Goal: Transaction & Acquisition: Purchase product/service

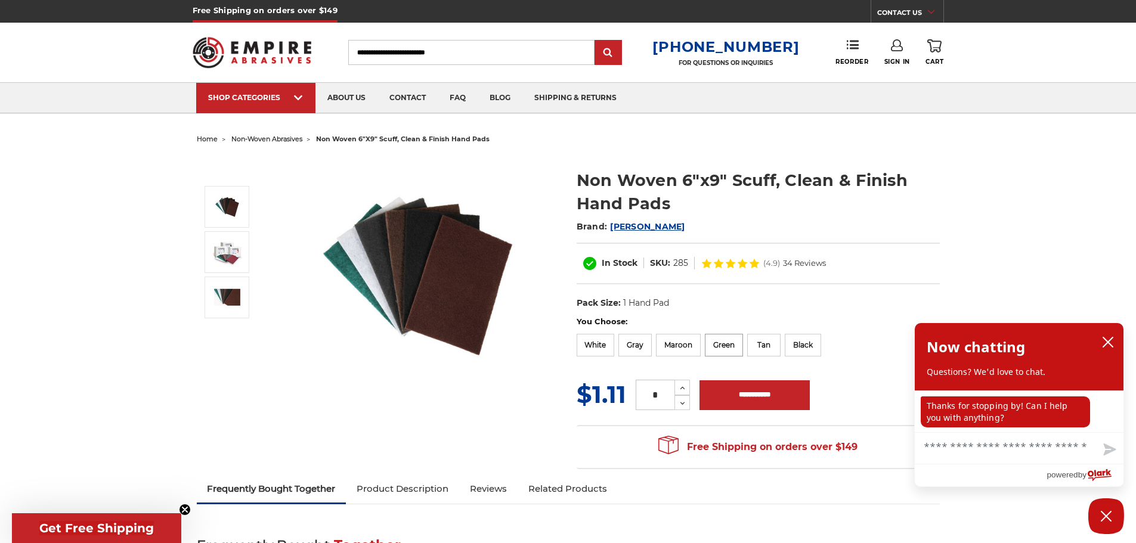
click at [738, 344] on label "Green" at bounding box center [724, 345] width 38 height 23
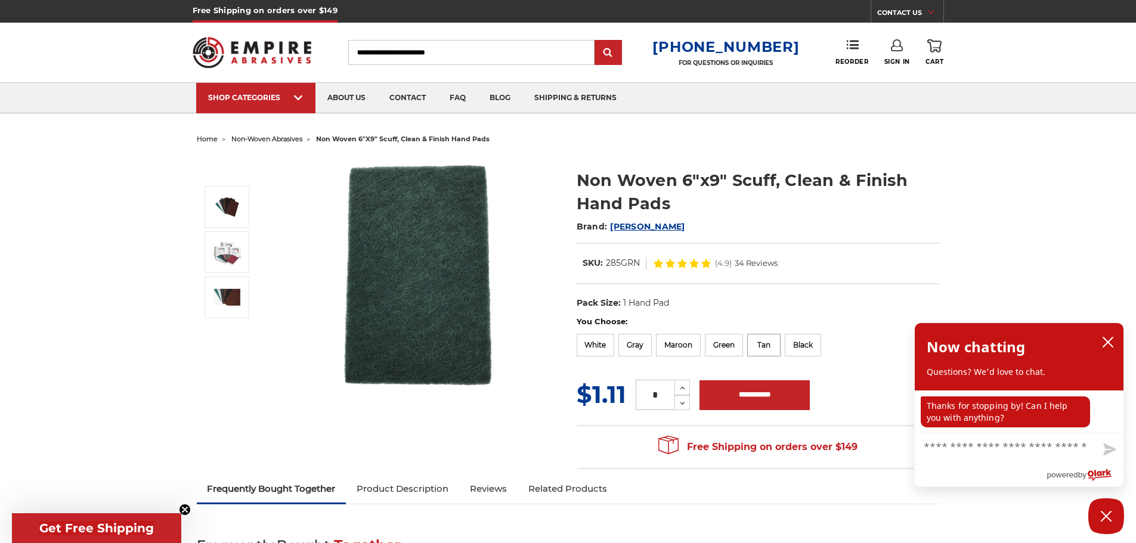
click at [769, 347] on label "Tan" at bounding box center [763, 345] width 33 height 23
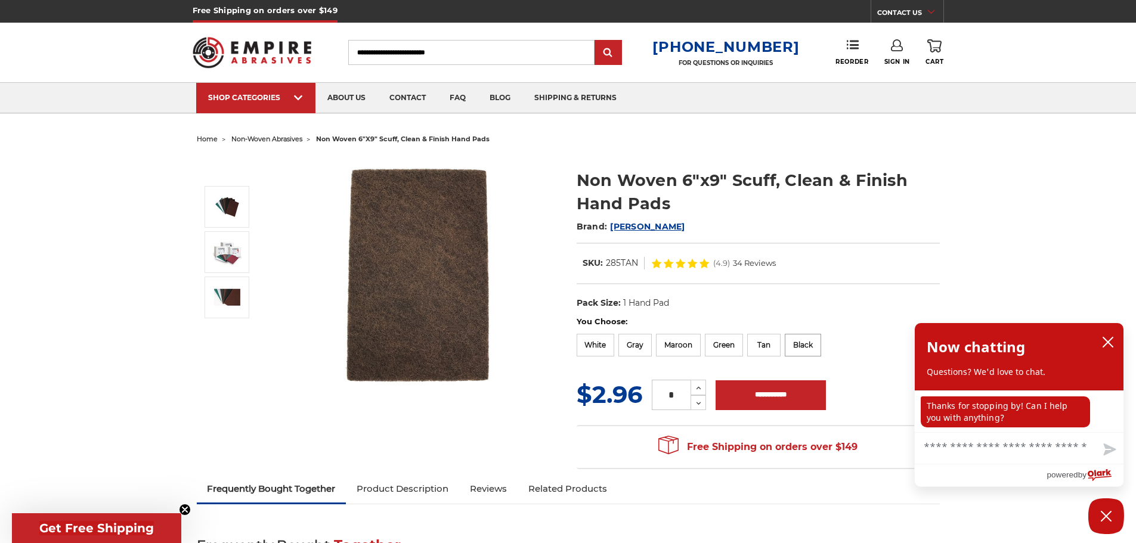
click at [803, 346] on label "Black" at bounding box center [803, 345] width 36 height 23
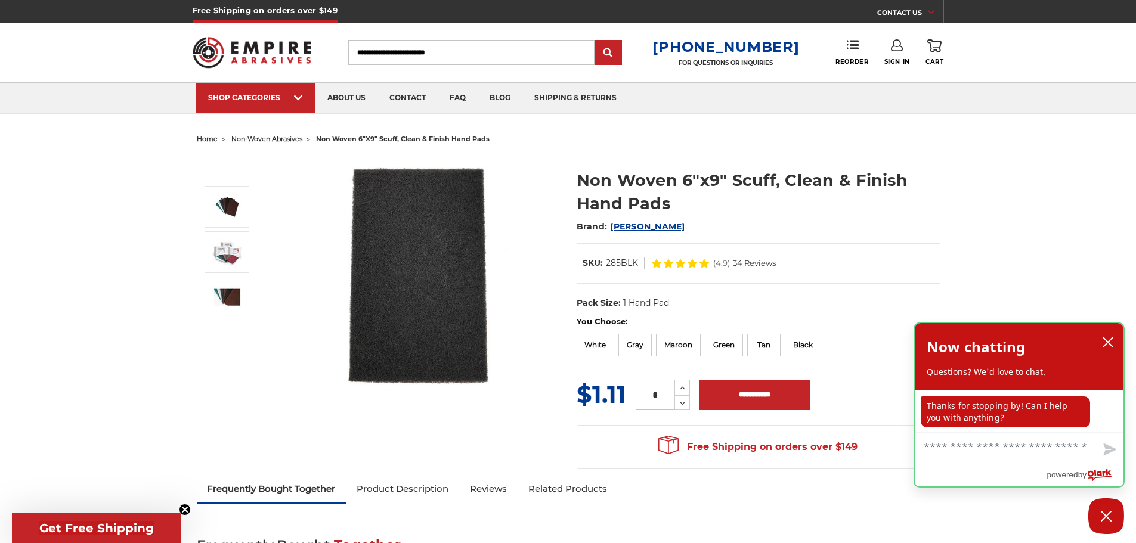
click at [1118, 346] on div "Now chatting Questions? We'd love to chat." at bounding box center [1019, 356] width 209 height 67
click at [1112, 343] on icon "close chatbox" at bounding box center [1108, 342] width 12 height 12
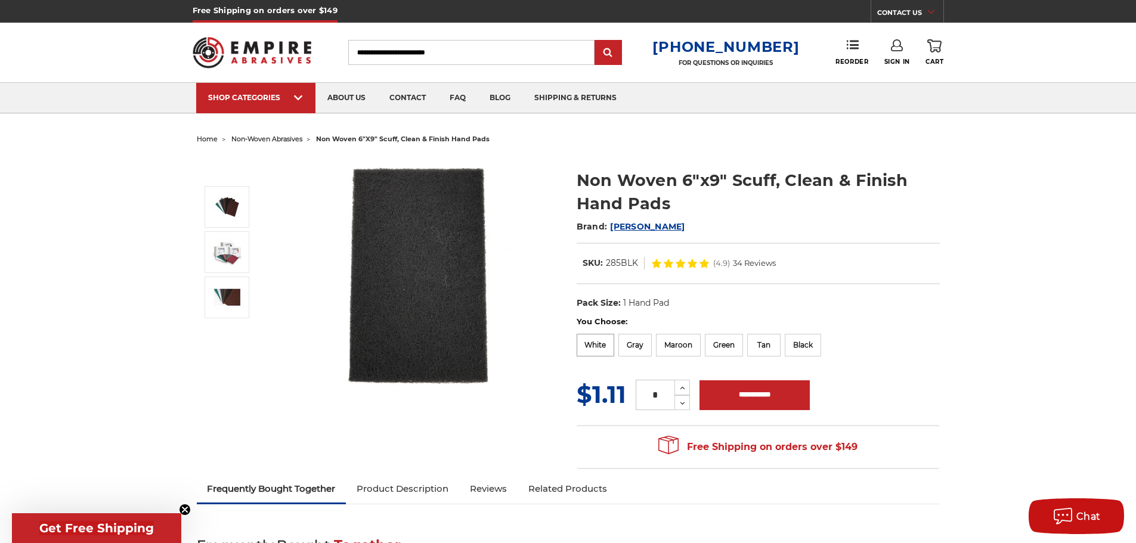
click at [602, 339] on label "White" at bounding box center [596, 345] width 38 height 23
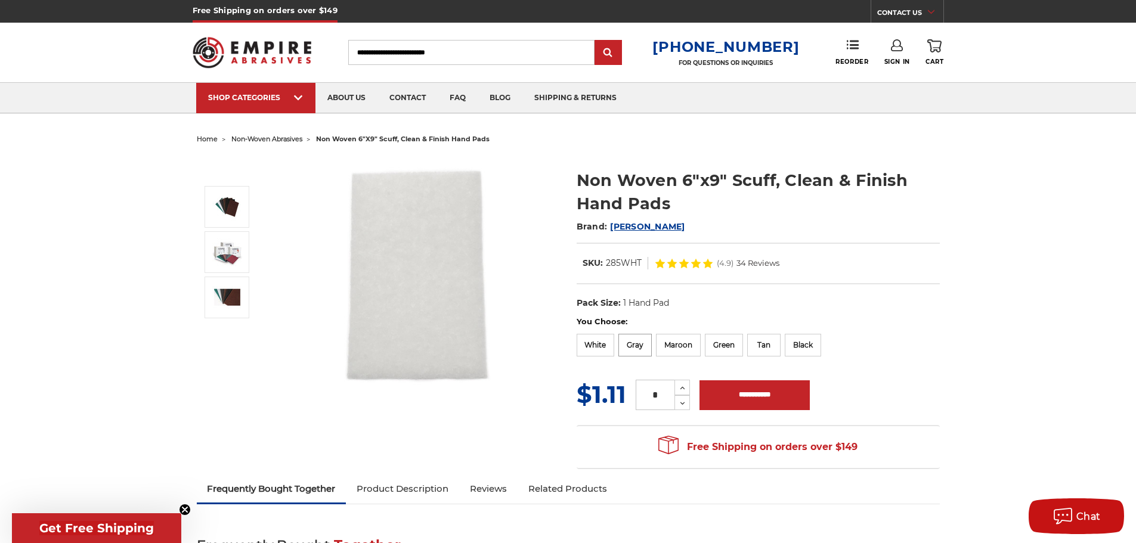
click at [635, 341] on label "Gray" at bounding box center [634, 345] width 33 height 23
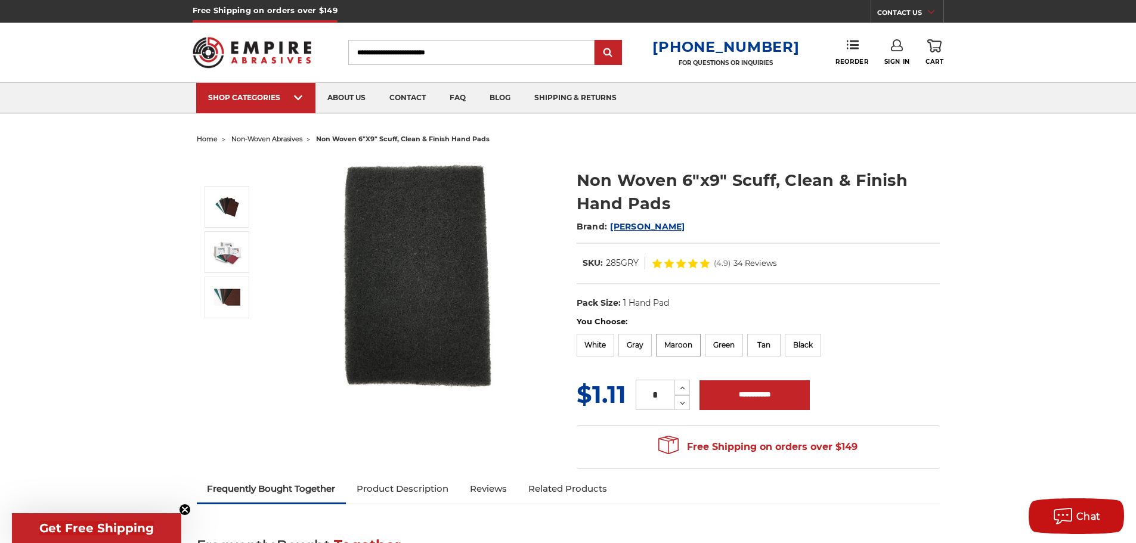
click at [673, 345] on label "Maroon" at bounding box center [678, 345] width 45 height 23
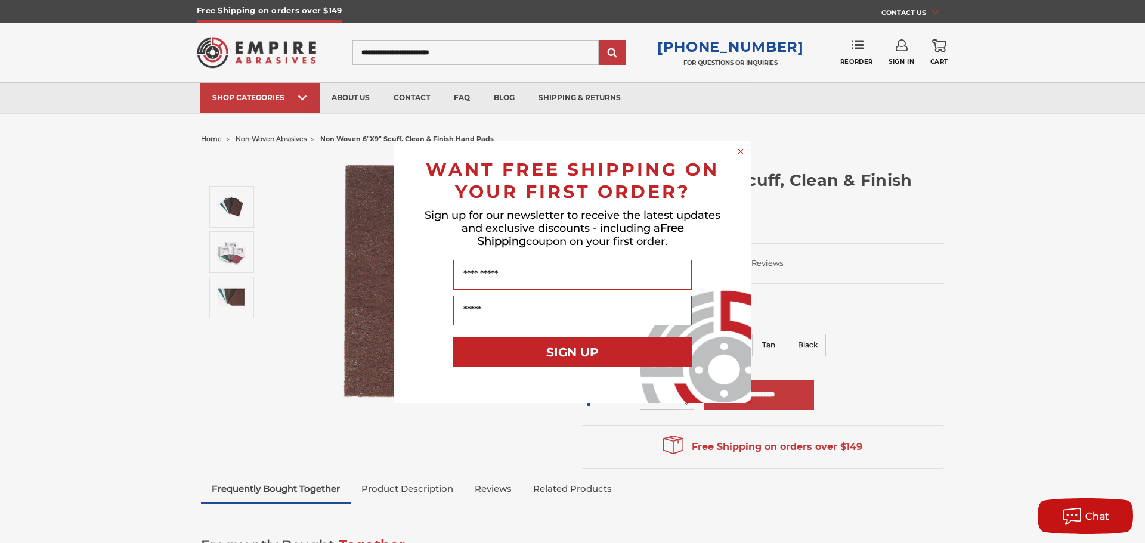
click at [742, 150] on circle "Close dialog" at bounding box center [740, 151] width 11 height 11
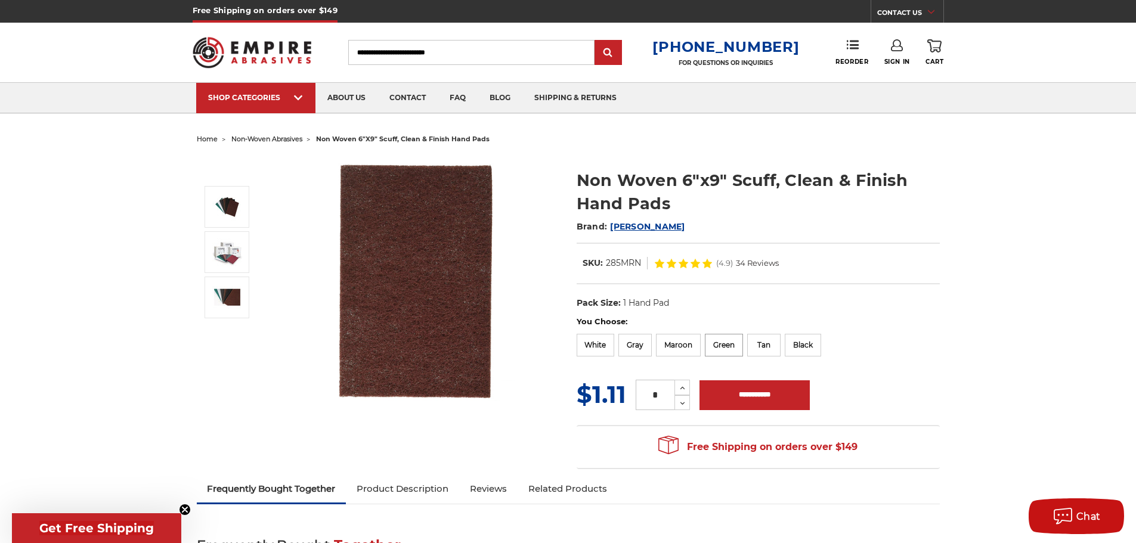
click at [730, 348] on label "Green" at bounding box center [724, 345] width 38 height 23
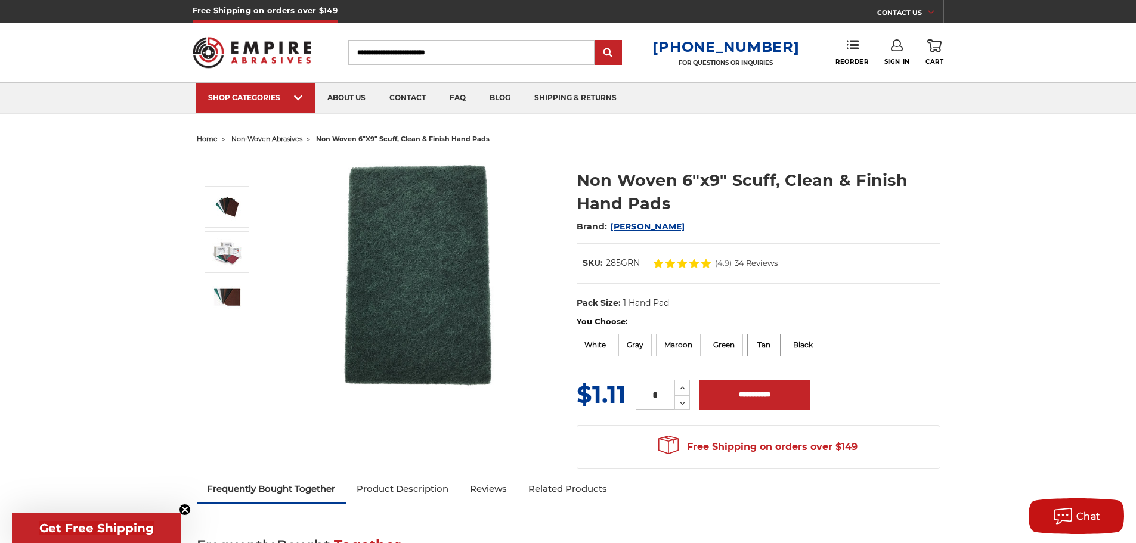
click at [776, 345] on label "Tan" at bounding box center [763, 345] width 33 height 23
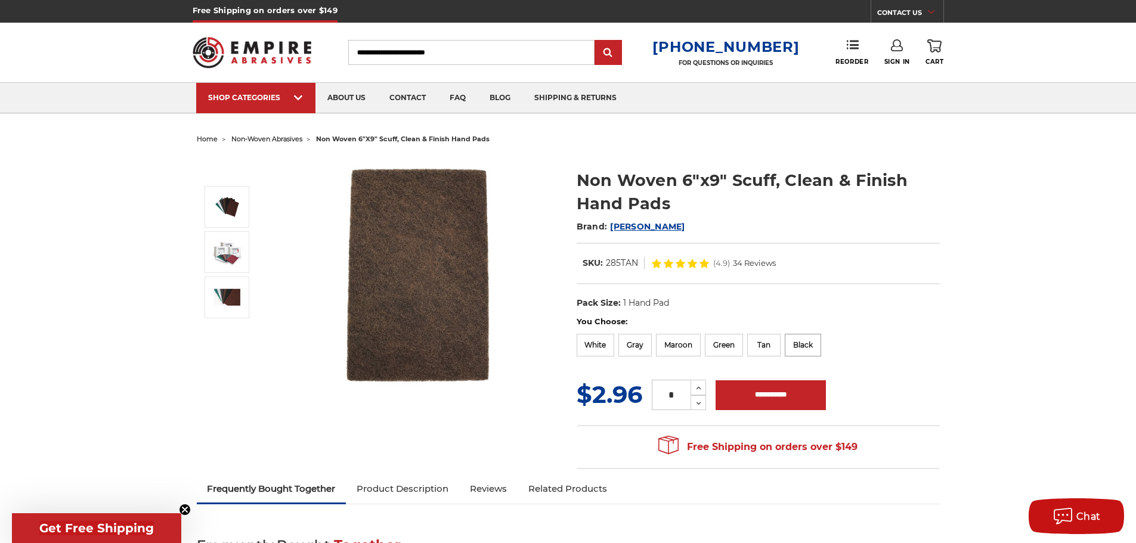
click at [795, 345] on label "Black" at bounding box center [803, 345] width 36 height 23
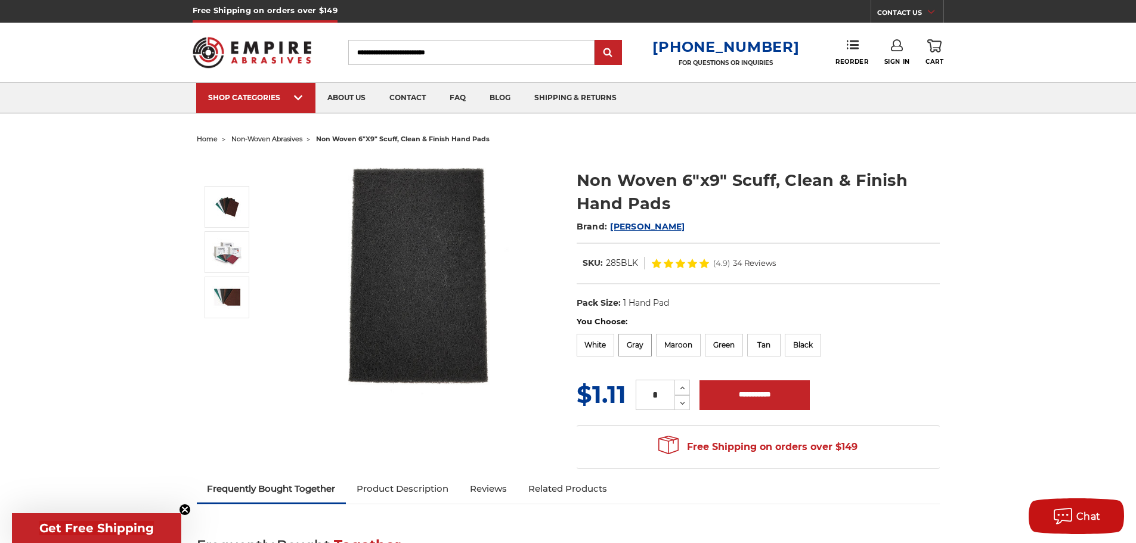
click at [650, 347] on label "Gray" at bounding box center [634, 345] width 33 height 23
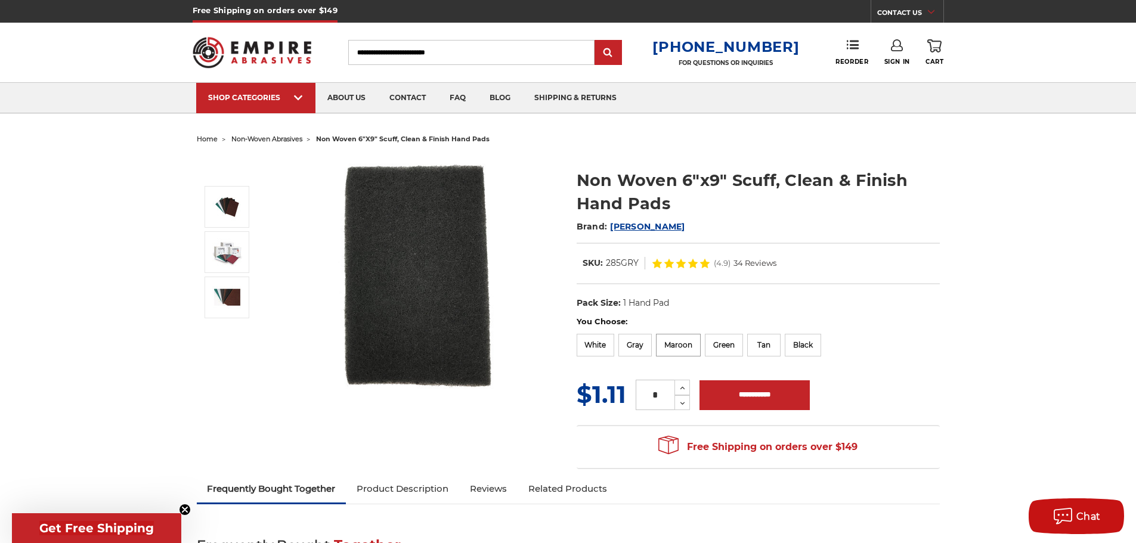
click at [685, 354] on label "Maroon" at bounding box center [678, 345] width 45 height 23
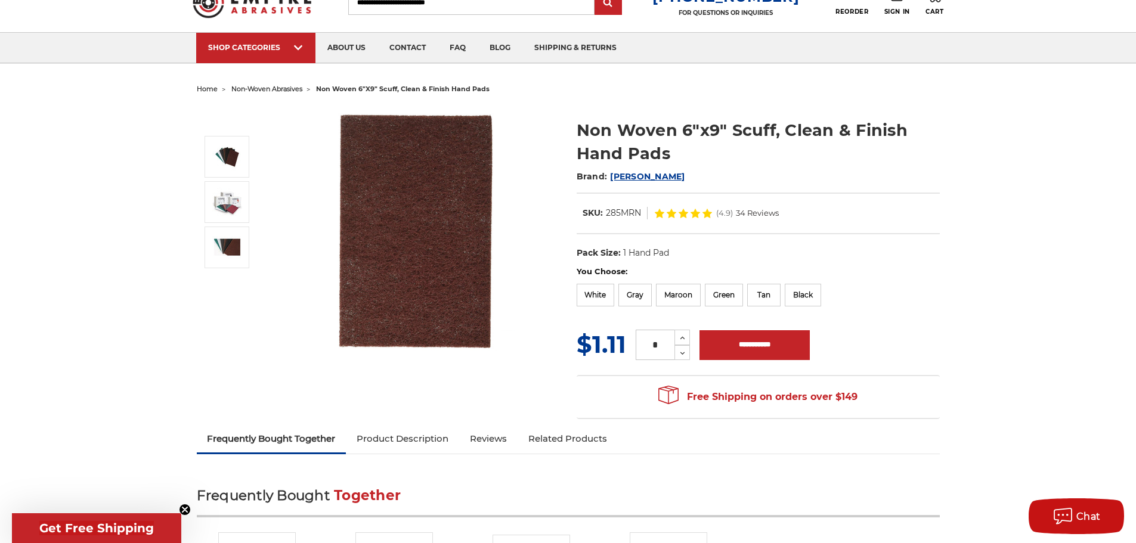
scroll to position [119, 0]
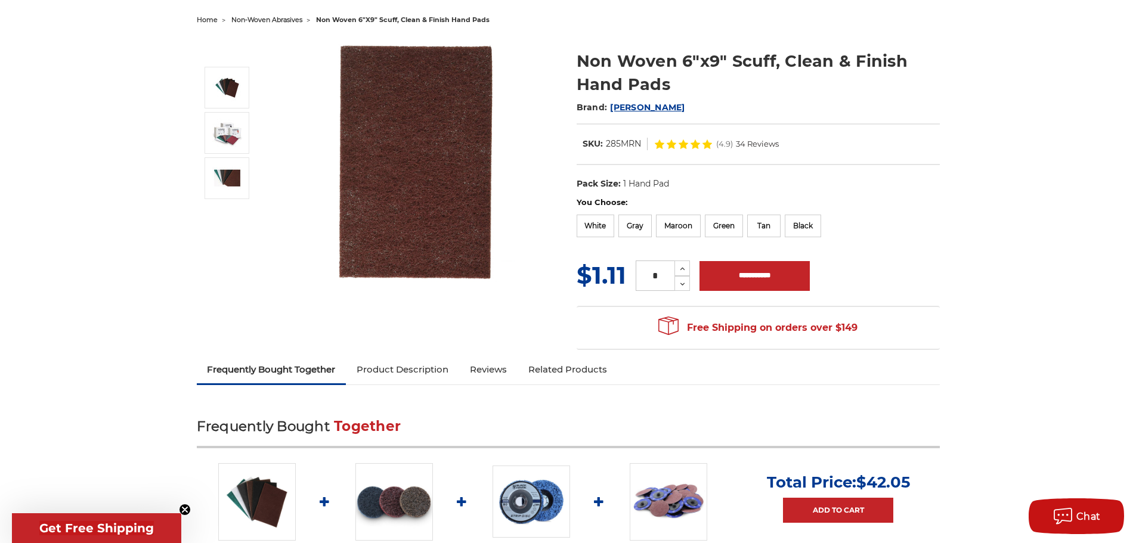
click at [741, 143] on span "34 Reviews" at bounding box center [757, 144] width 43 height 8
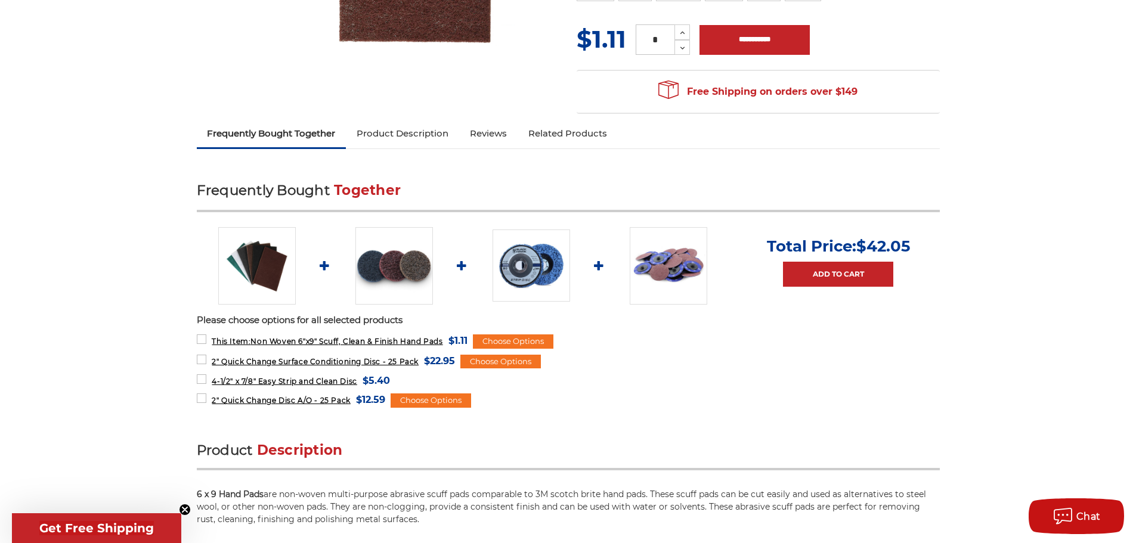
scroll to position [0, 0]
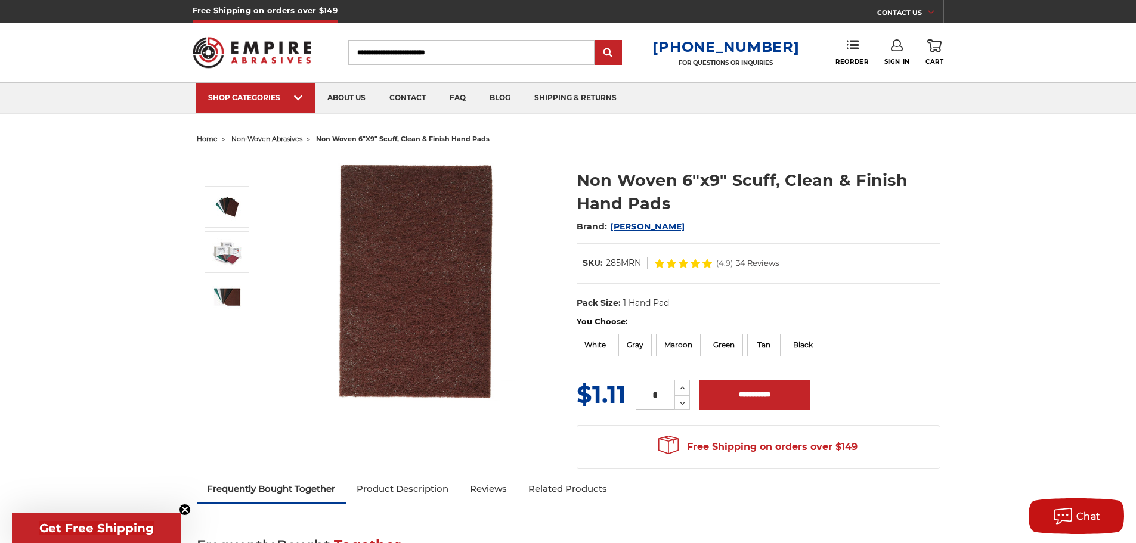
drag, startPoint x: 672, startPoint y: 396, endPoint x: 650, endPoint y: 394, distance: 22.1
click at [650, 394] on input "*" at bounding box center [655, 395] width 39 height 30
click at [727, 193] on h1 "Non Woven 6"x9" Scuff, Clean & Finish Hand Pads" at bounding box center [758, 192] width 363 height 47
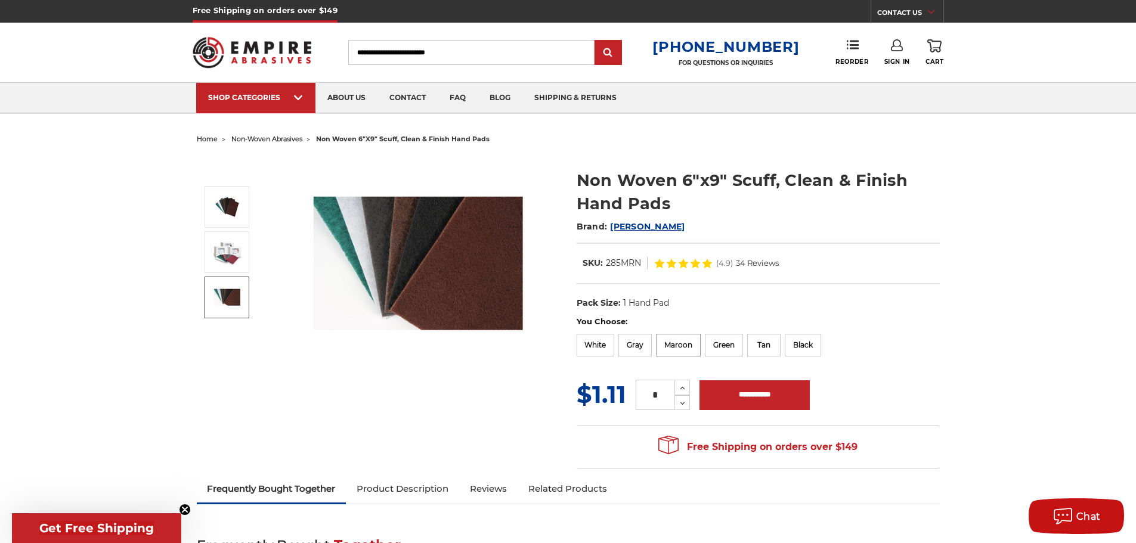
click at [685, 344] on label "Maroon" at bounding box center [678, 345] width 45 height 23
click at [683, 386] on icon at bounding box center [682, 388] width 9 height 11
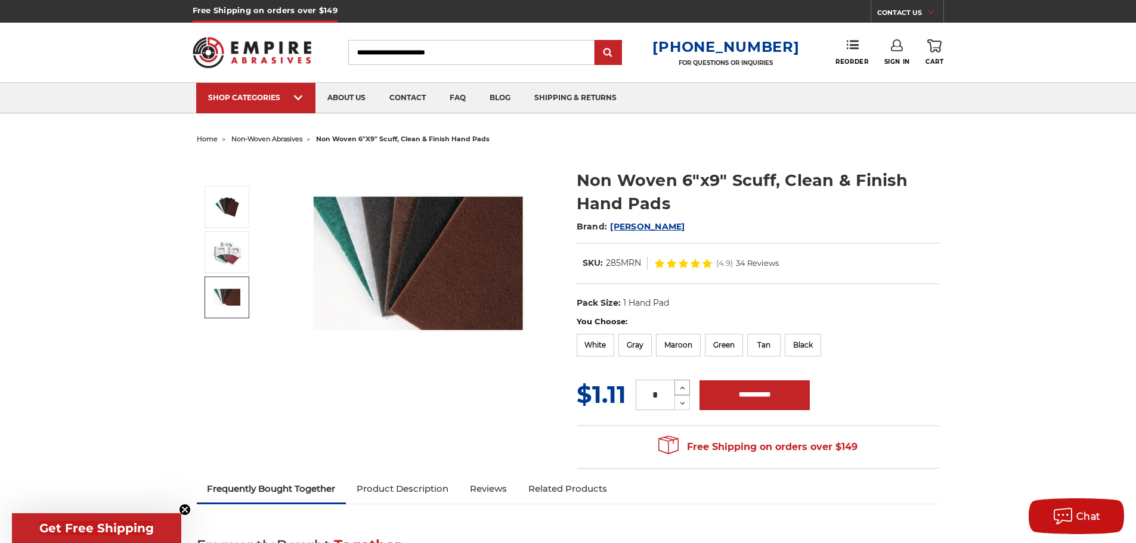
click at [674, 385] on button "Increase Quantity:" at bounding box center [682, 388] width 16 height 16
click at [674, 386] on button "Increase Quantity:" at bounding box center [682, 388] width 16 height 16
drag, startPoint x: 674, startPoint y: 386, endPoint x: 678, endPoint y: 378, distance: 8.5
click at [676, 384] on button "Increase Quantity:" at bounding box center [682, 388] width 16 height 16
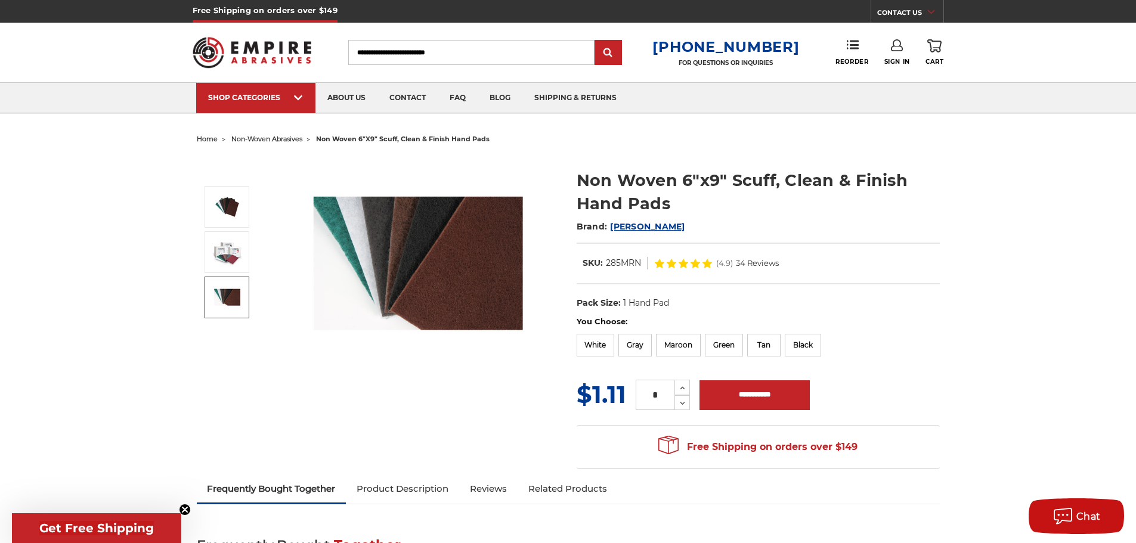
click at [679, 378] on div "MSRP: Was: Now: $1.11 (You save ) * Increase Quantity: Decrease Quantity:" at bounding box center [758, 394] width 363 height 35
click at [680, 383] on icon at bounding box center [682, 388] width 9 height 11
type input "**"
click at [742, 178] on h1 "Non Woven 6"x9" Scuff, Clean & Finish Hand Pads" at bounding box center [758, 192] width 363 height 47
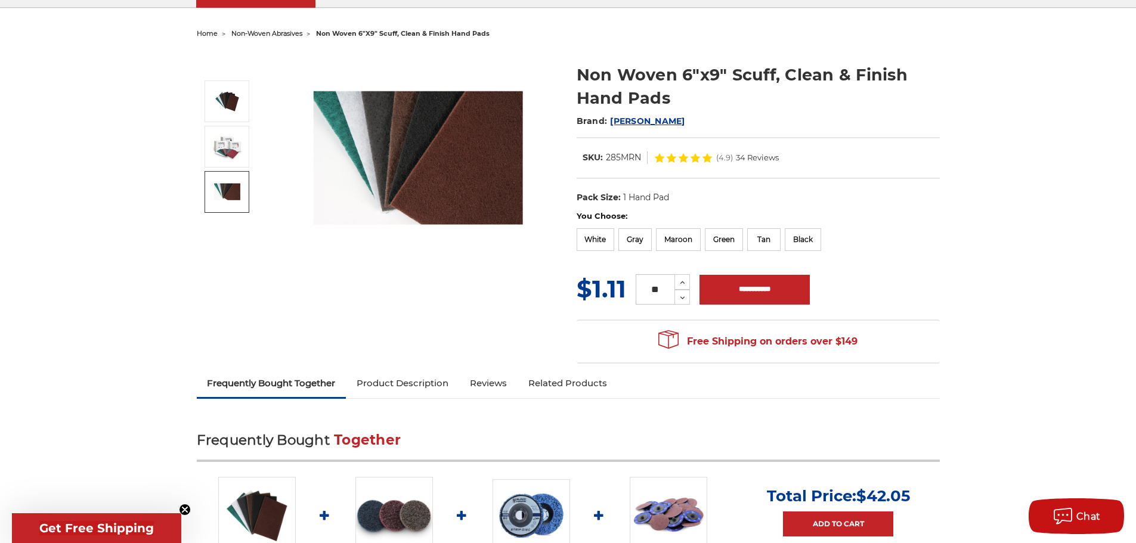
scroll to position [119, 0]
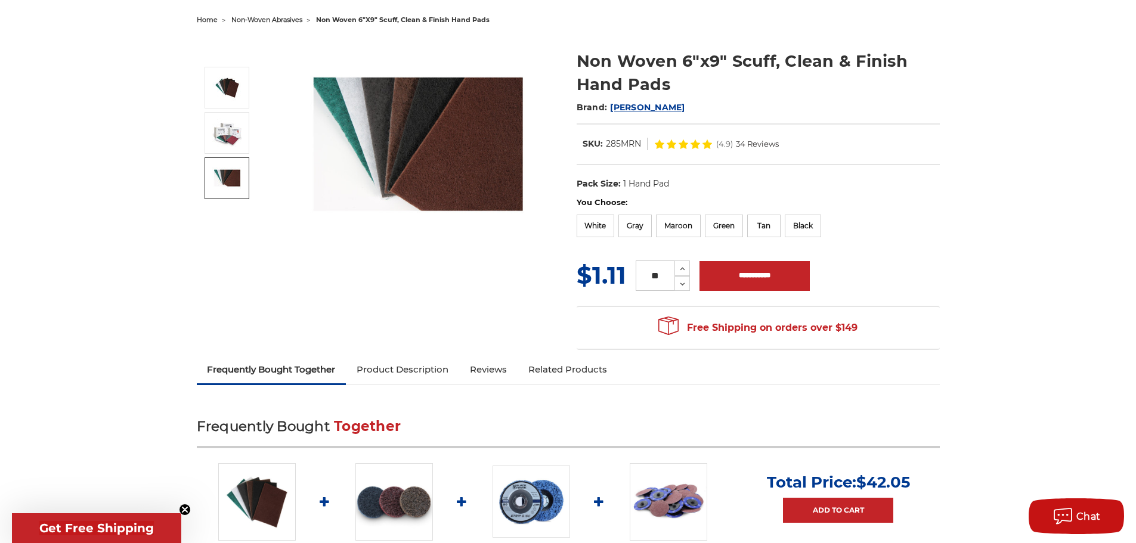
click at [411, 367] on link "Product Description" at bounding box center [402, 370] width 113 height 26
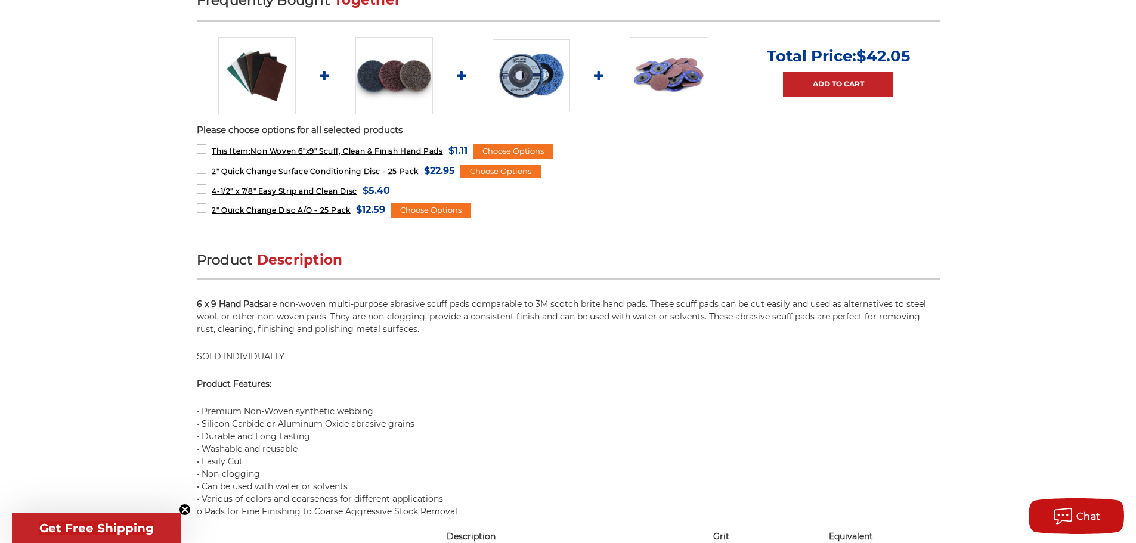
scroll to position [188, 0]
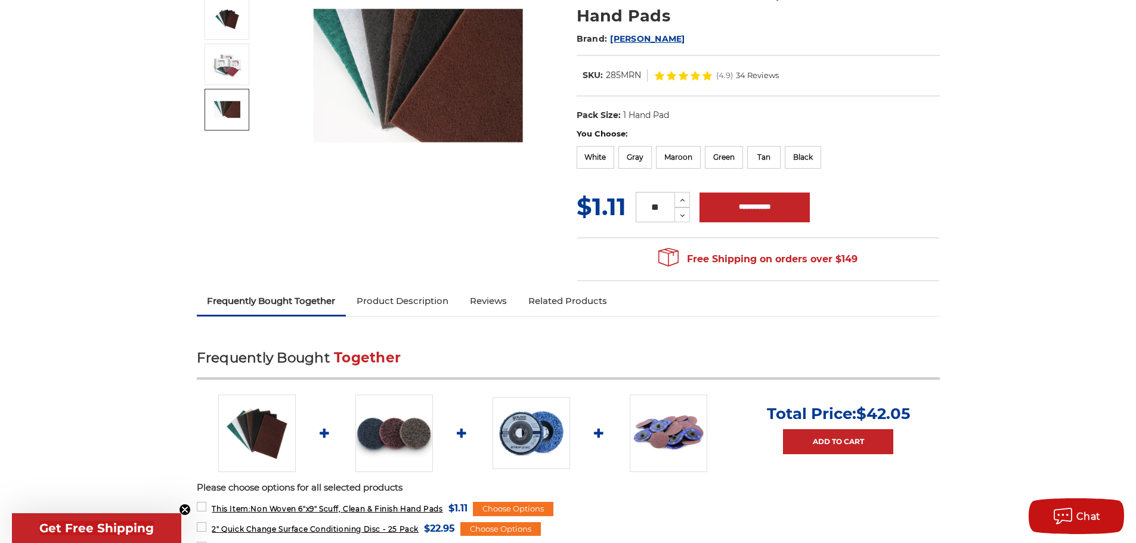
click at [558, 299] on link "Related Products" at bounding box center [568, 301] width 100 height 26
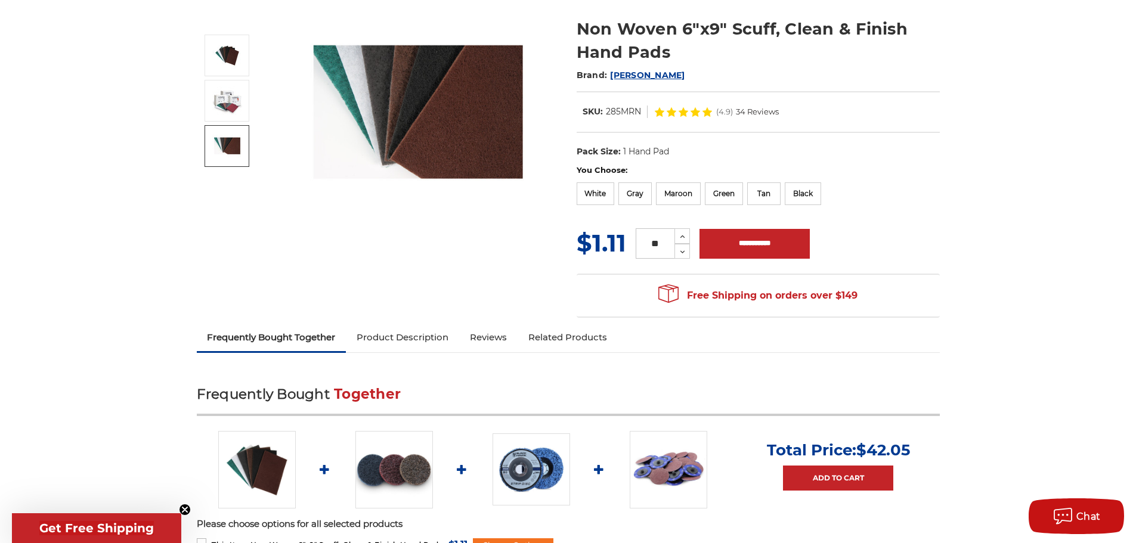
scroll to position [0, 0]
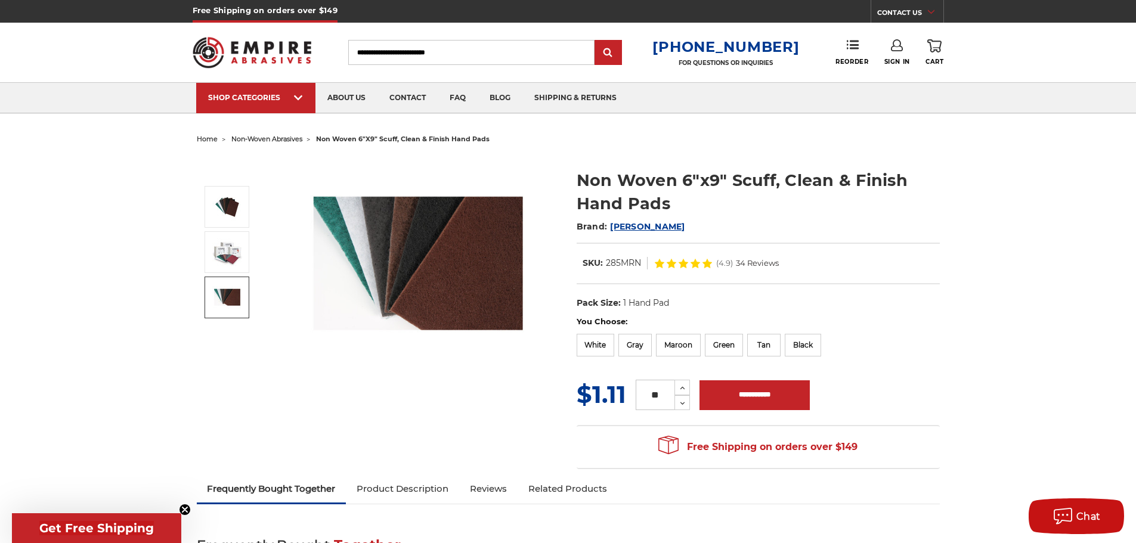
click at [591, 205] on h1 "Non Woven 6"x9" Scuff, Clean & Finish Hand Pads" at bounding box center [758, 192] width 363 height 47
click at [680, 343] on label "Maroon" at bounding box center [678, 345] width 45 height 23
click at [811, 345] on label "Black" at bounding box center [803, 345] width 36 height 23
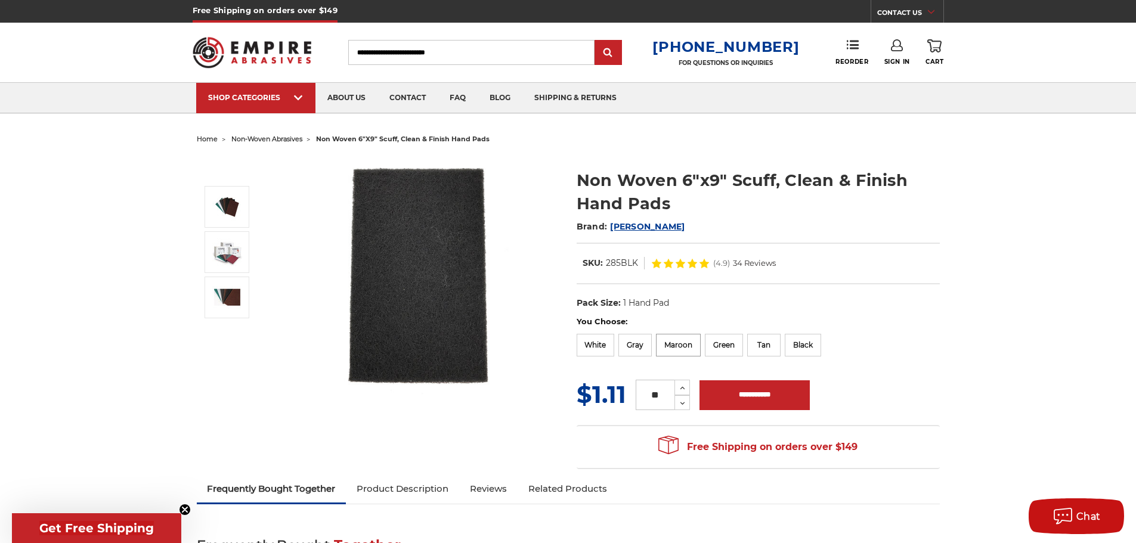
click at [694, 341] on label "Maroon" at bounding box center [678, 345] width 45 height 23
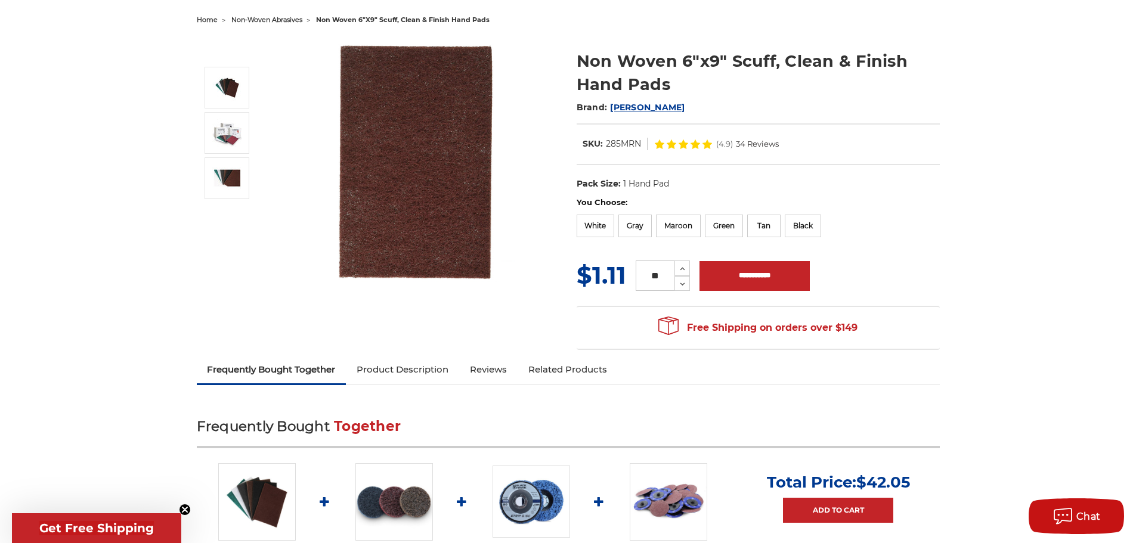
click at [429, 370] on link "Product Description" at bounding box center [402, 370] width 113 height 26
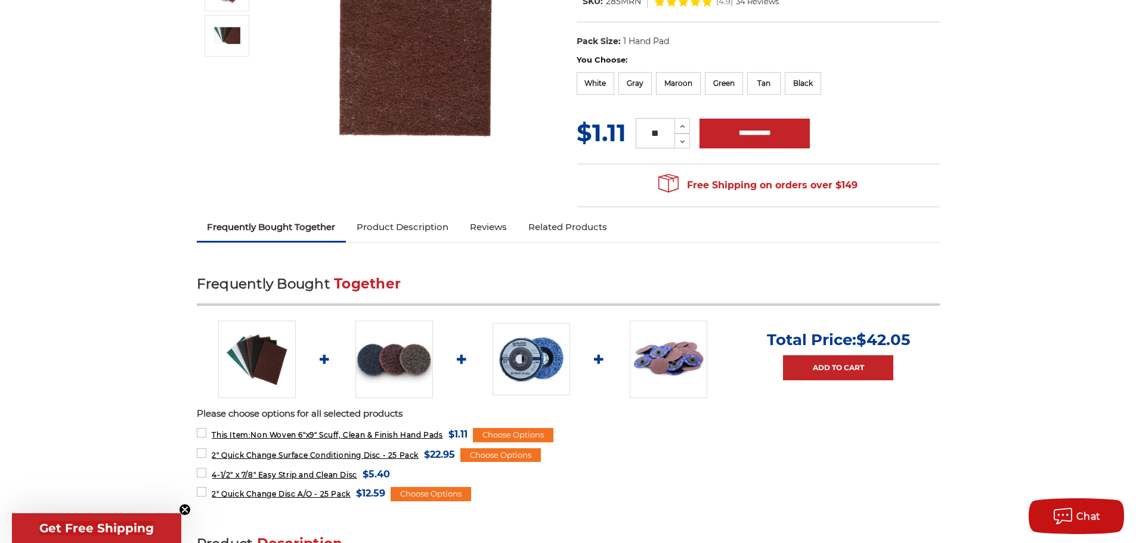
scroll to position [247, 0]
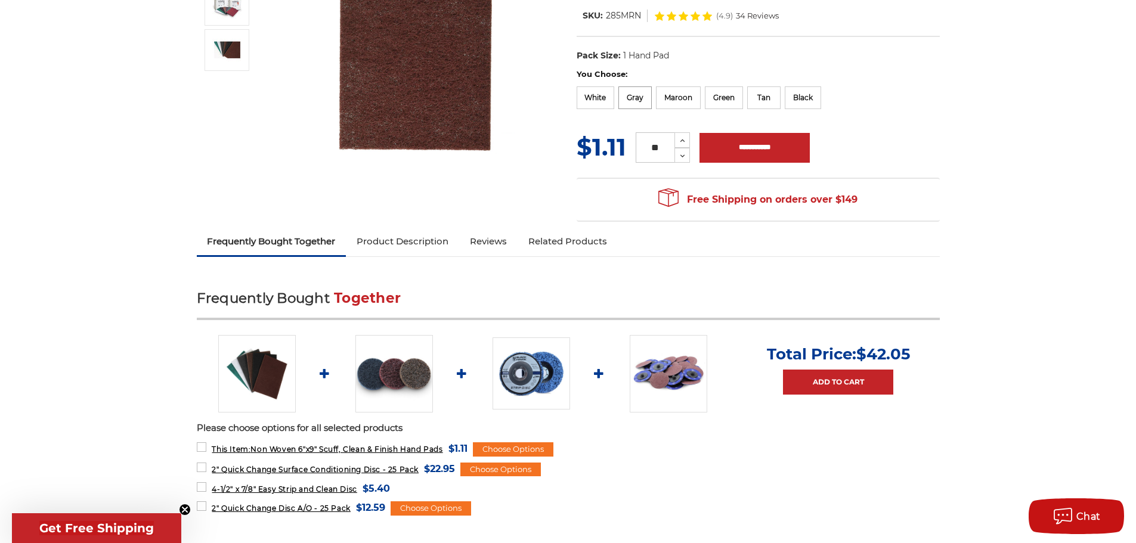
click at [637, 93] on label "Gray" at bounding box center [634, 97] width 33 height 23
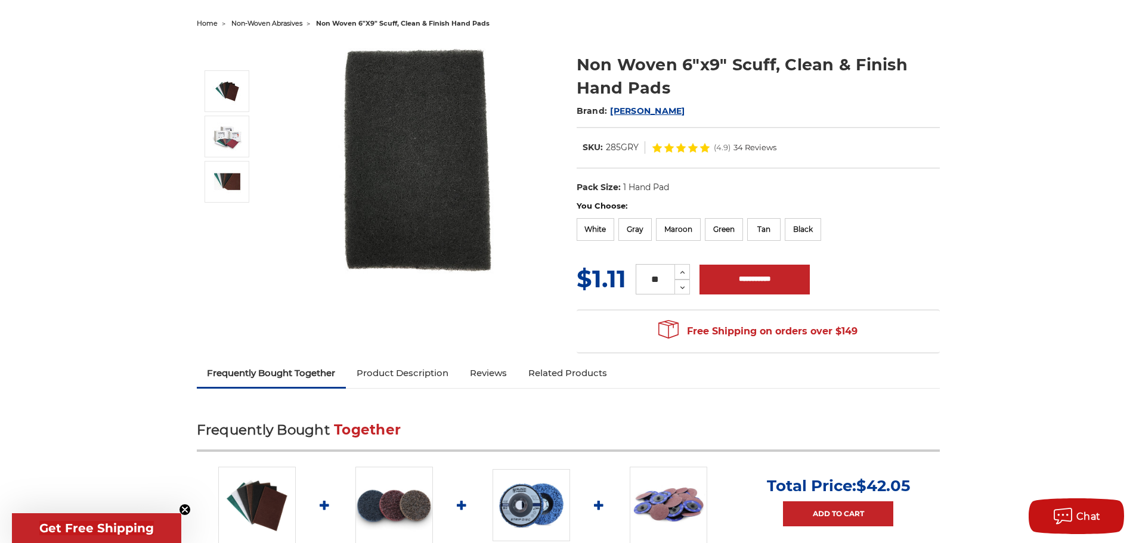
scroll to position [9, 0]
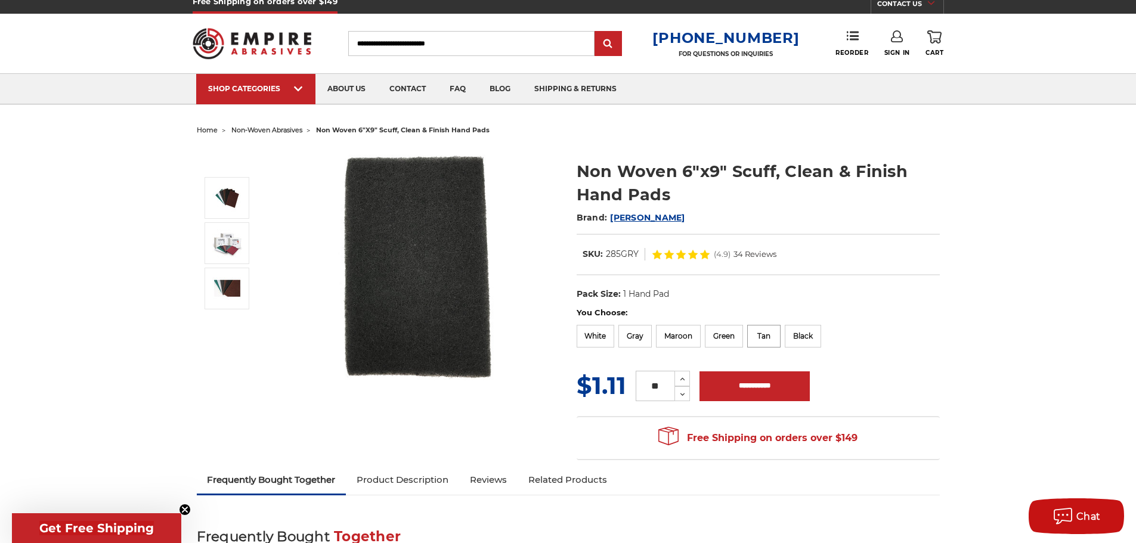
click at [773, 341] on label "Tan" at bounding box center [763, 336] width 33 height 23
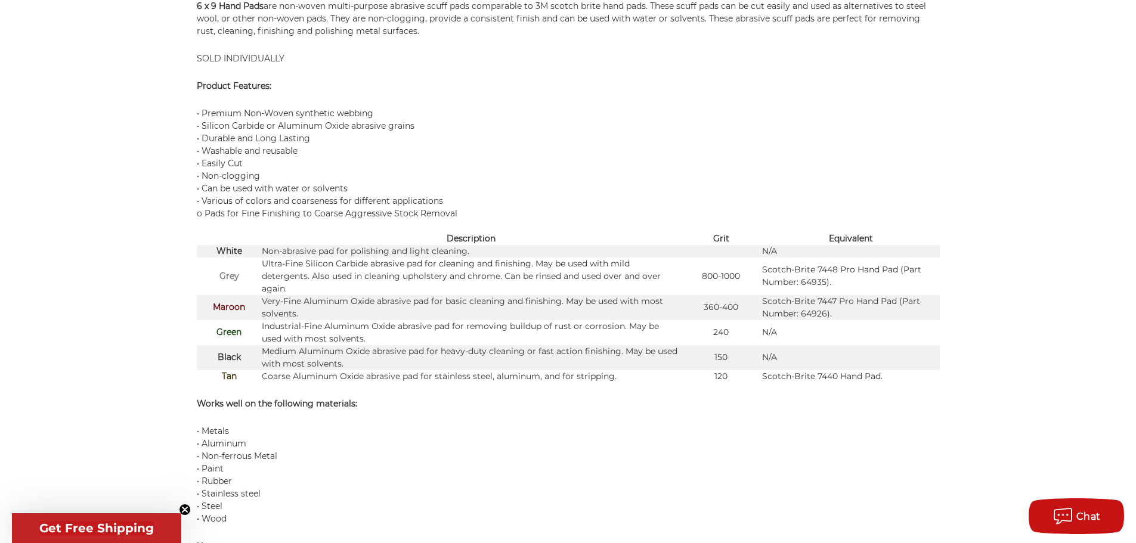
scroll to position [1082, 0]
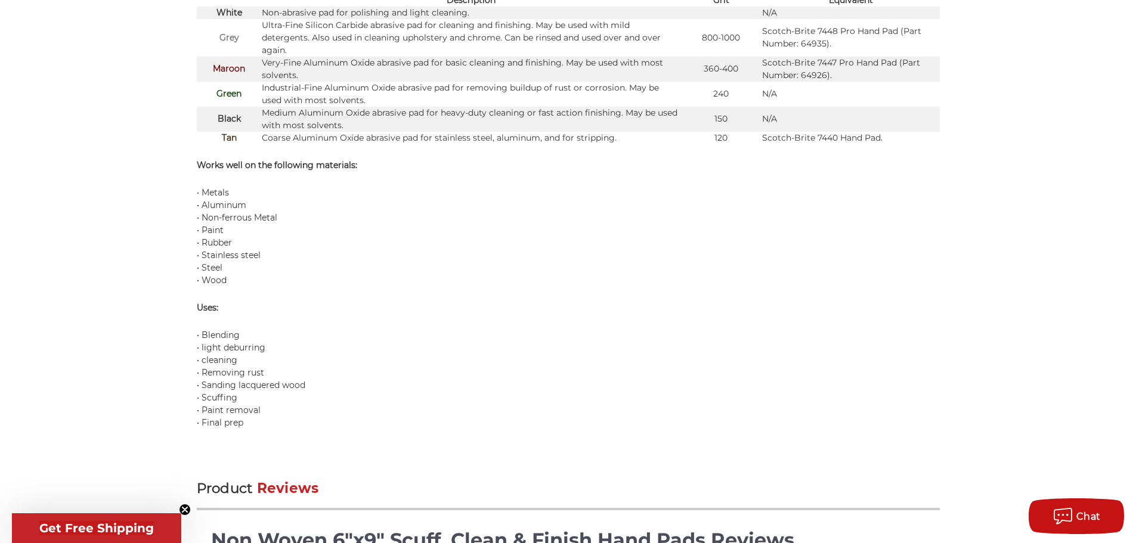
click at [249, 169] on strong "Works well on the following materials:" at bounding box center [277, 165] width 160 height 11
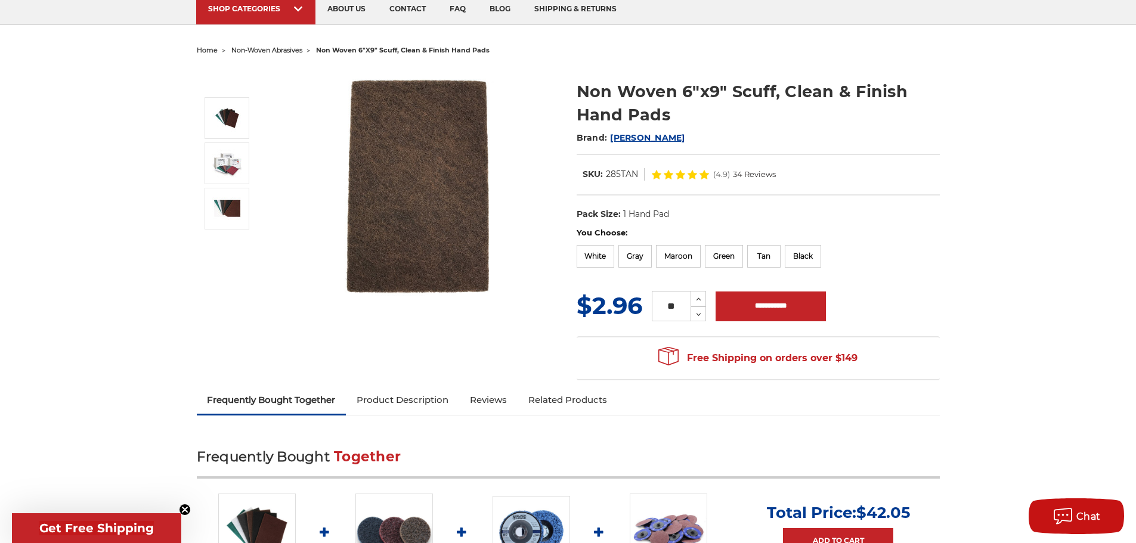
scroll to position [0, 0]
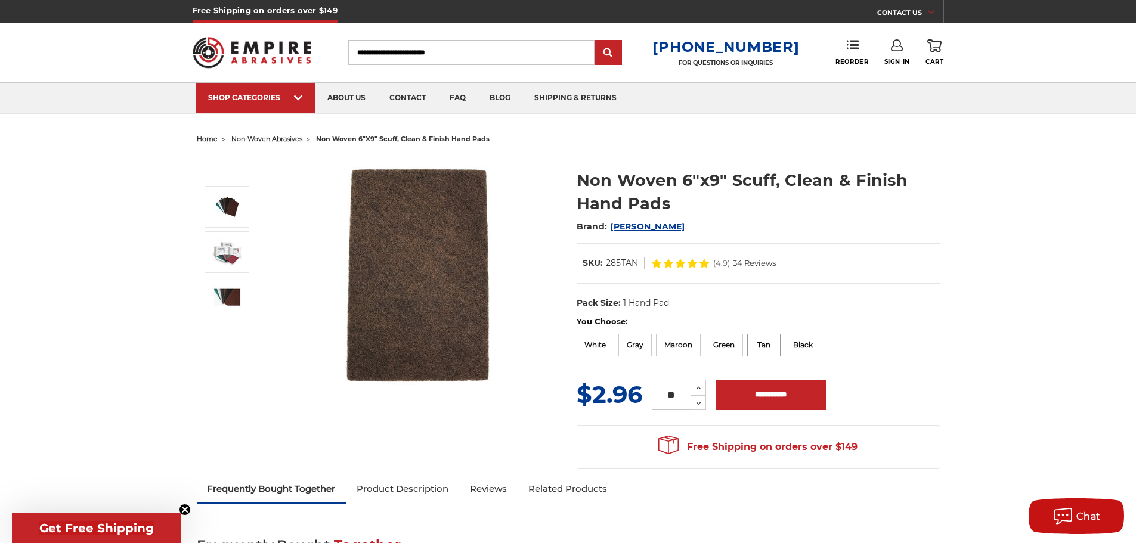
click at [769, 345] on label "Tan" at bounding box center [763, 345] width 33 height 23
drag, startPoint x: 688, startPoint y: 394, endPoint x: 627, endPoint y: 376, distance: 64.1
click at [627, 376] on form "You Choose: White Gray Maroon Green Tan Black MSRP: Was: Now: $2.96 (You save )…" at bounding box center [758, 364] width 363 height 97
type input "*"
click at [734, 230] on h2 "Brand: [PERSON_NAME]" at bounding box center [758, 226] width 363 height 20
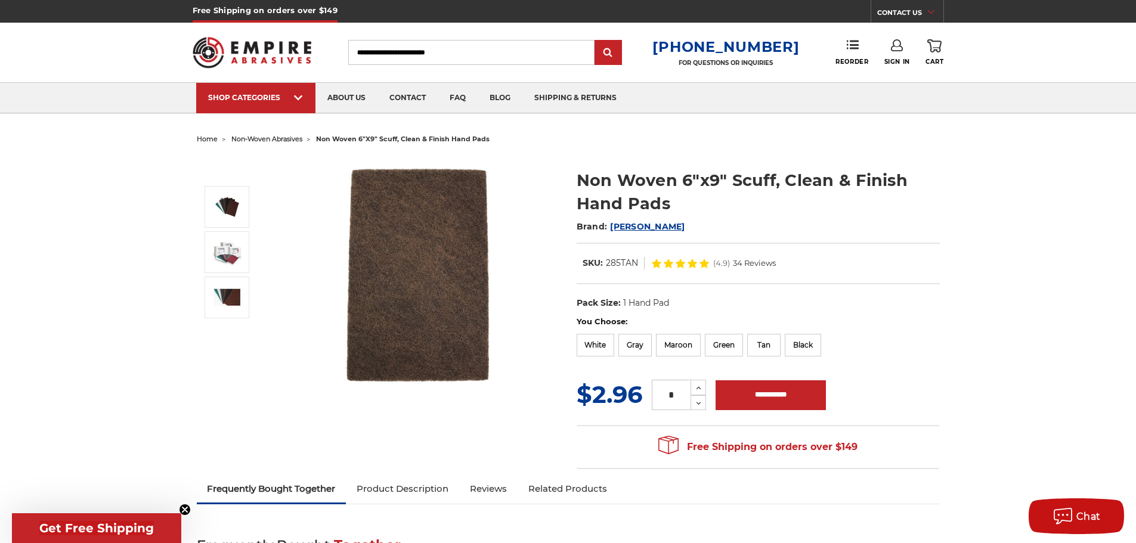
click at [635, 296] on dl "UPC: Pack Size: 1 Hand Pad" at bounding box center [758, 303] width 363 height 25
click at [641, 303] on dd "1 Hand Pad" at bounding box center [646, 303] width 46 height 13
click at [703, 102] on ul "SHOP CATEGORIES sanding belts 3/8" x 13" 1/2" x 18" 1/2" x 24" faq" at bounding box center [568, 98] width 744 height 30
click at [770, 179] on h1 "Non Woven 6"x9" Scuff, Clean & Finish Hand Pads" at bounding box center [758, 192] width 363 height 47
